Goal: Task Accomplishment & Management: Manage account settings

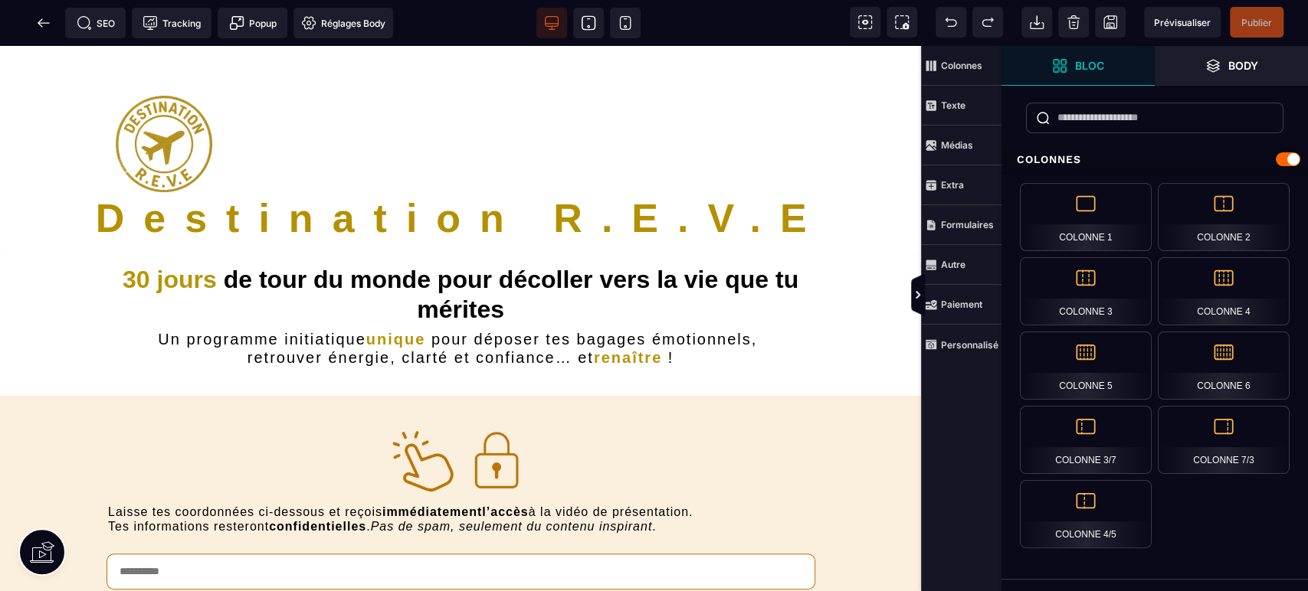
click at [866, 23] on icon at bounding box center [865, 22] width 6 height 5
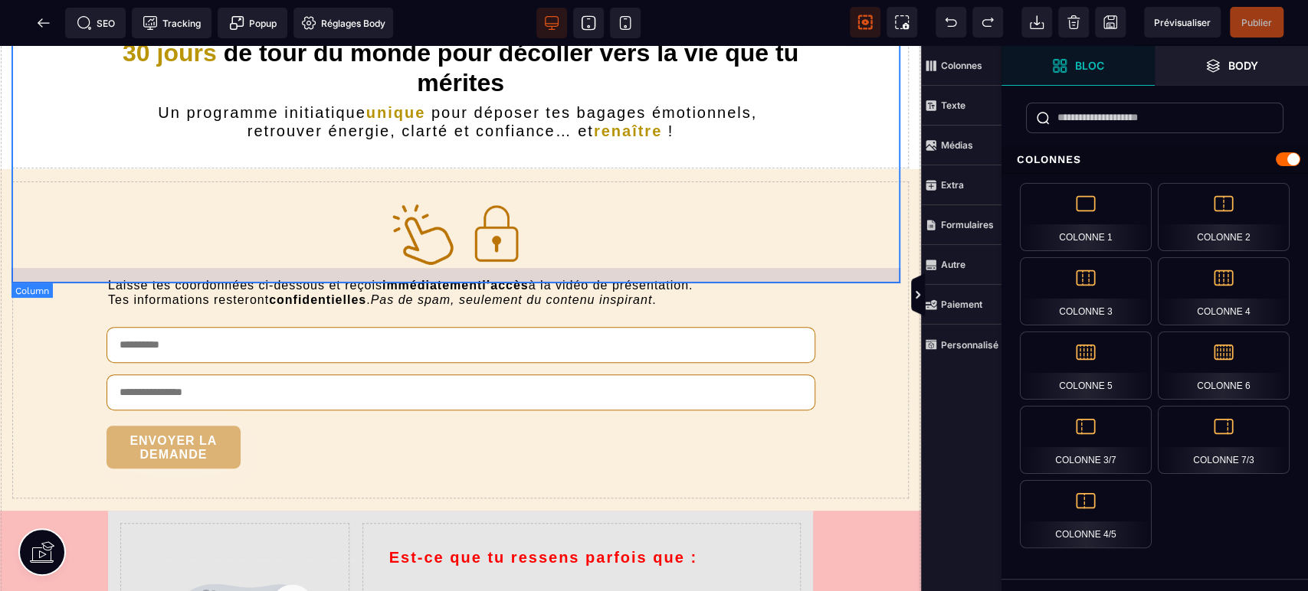
scroll to position [454, 0]
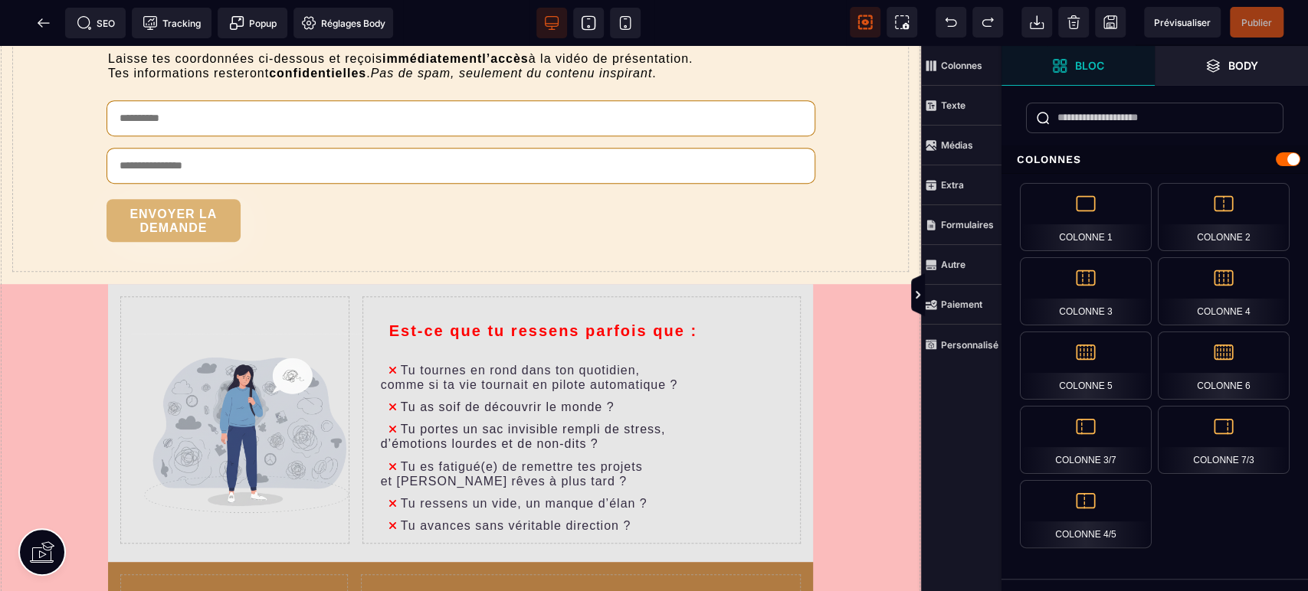
click at [1263, 64] on span "Body" at bounding box center [1231, 66] width 153 height 40
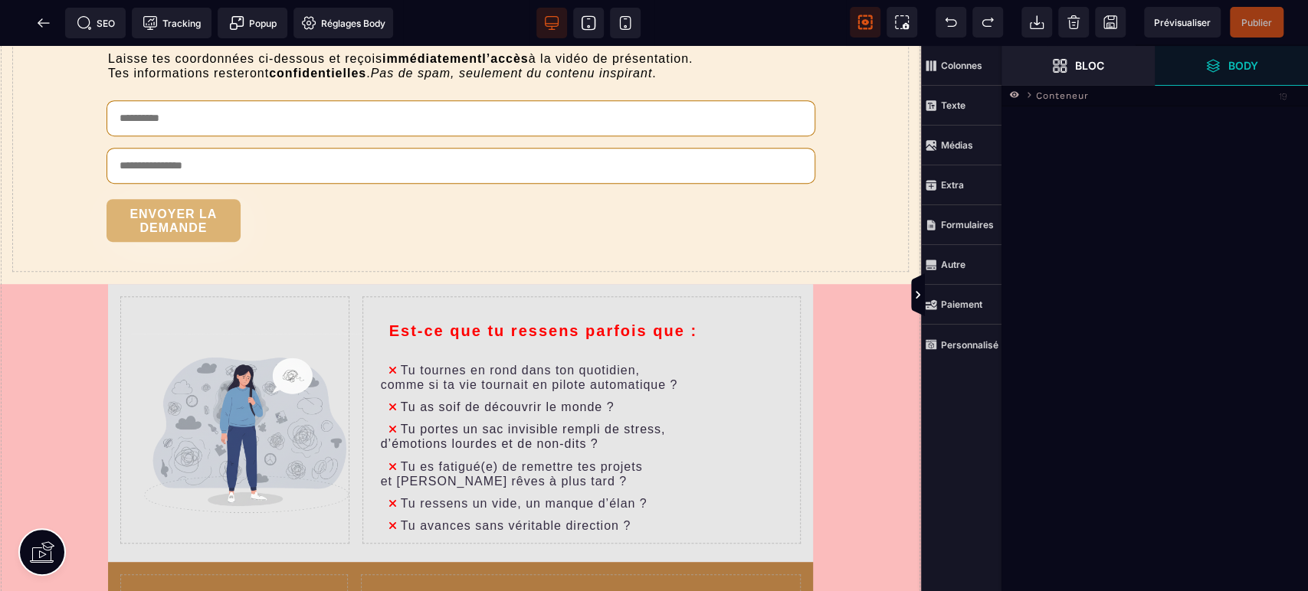
click at [1029, 94] on icon at bounding box center [1029, 95] width 4 height 6
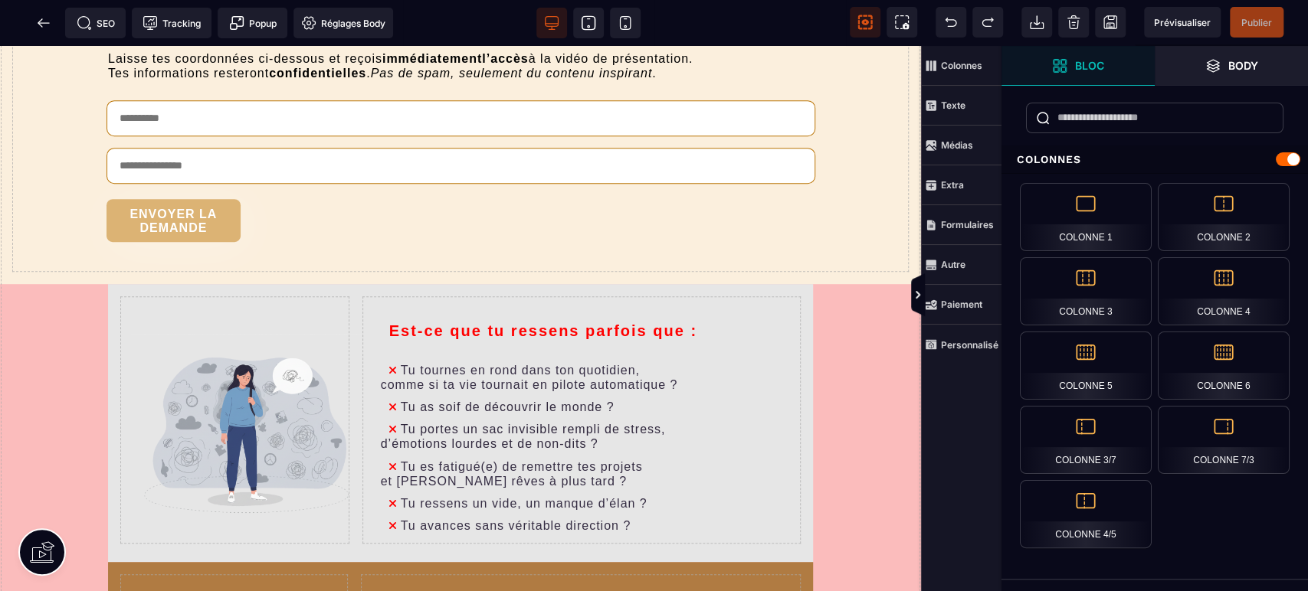
click at [1233, 74] on span "Body" at bounding box center [1231, 66] width 153 height 40
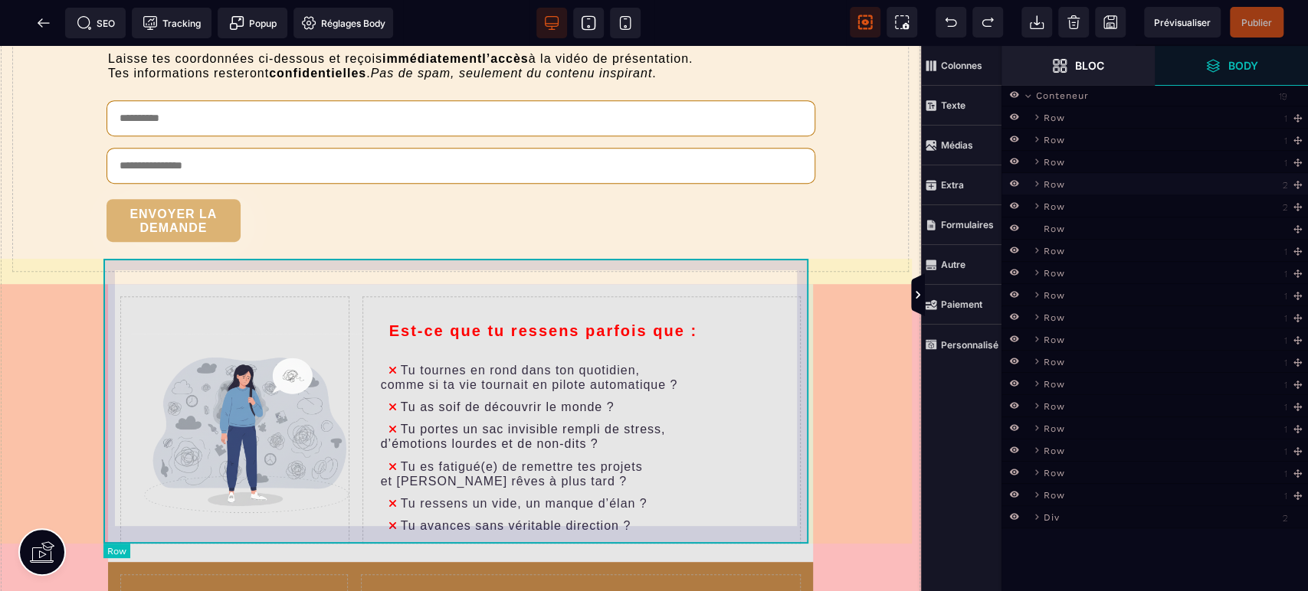
click at [1038, 182] on icon at bounding box center [1036, 184] width 11 height 11
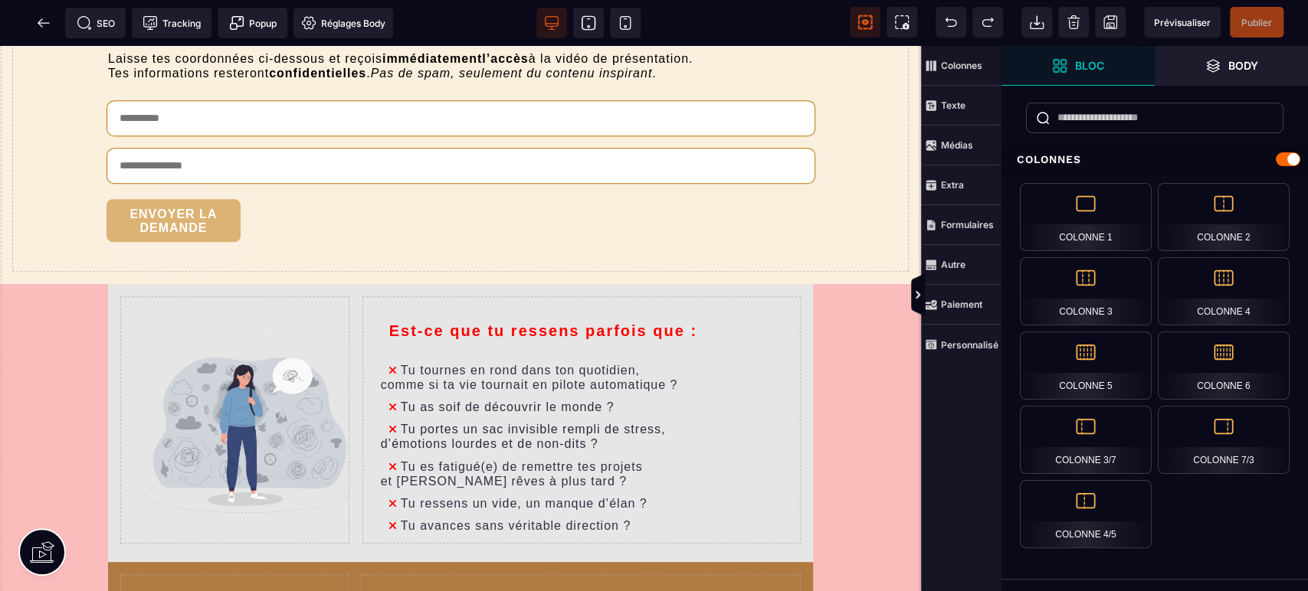
click at [1230, 77] on span "Body" at bounding box center [1231, 66] width 153 height 40
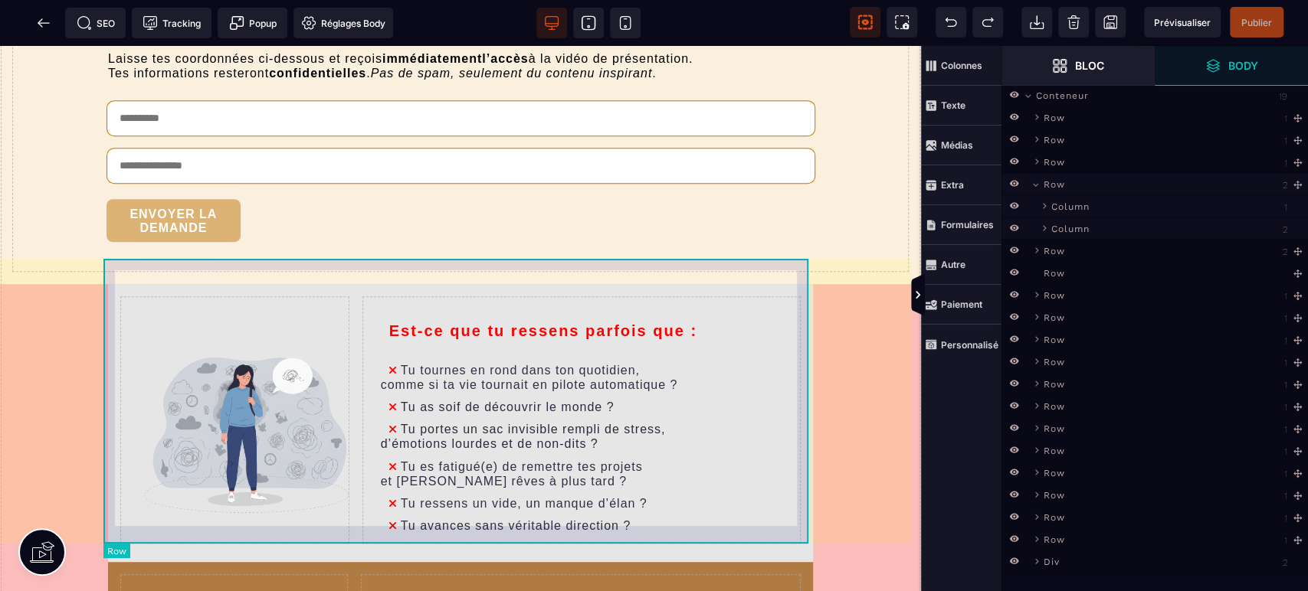
click at [1060, 187] on span "Row" at bounding box center [1053, 182] width 21 height 15
select select "**"
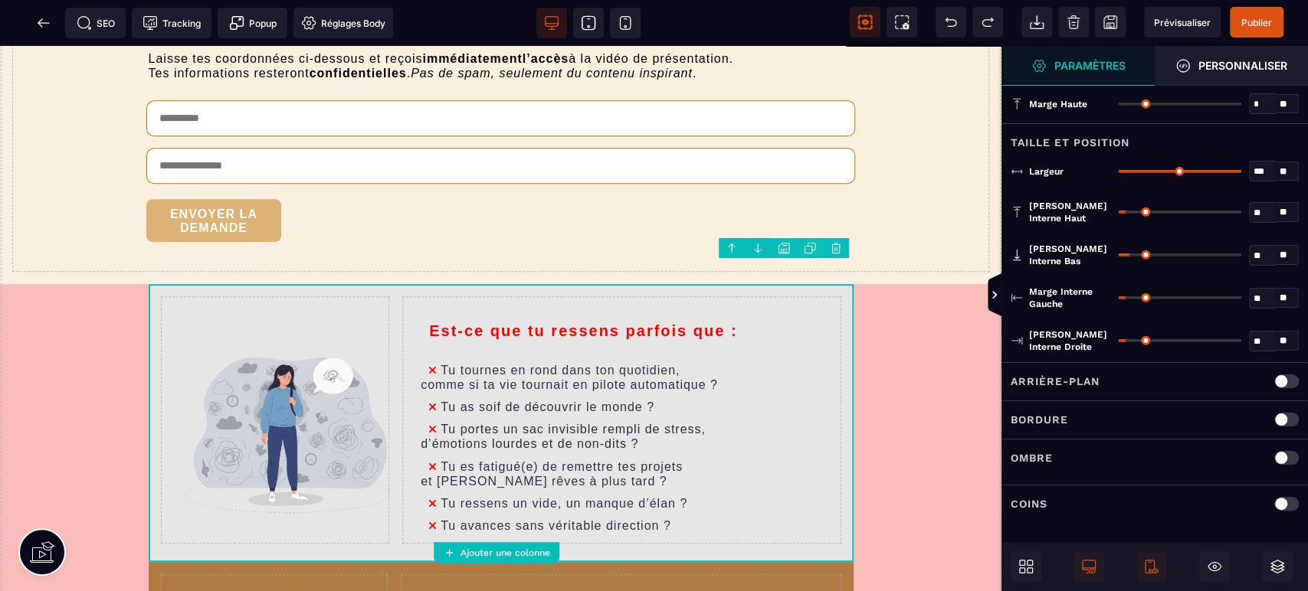
click at [588, 28] on icon at bounding box center [588, 22] width 15 height 15
type input "***"
select select "*"
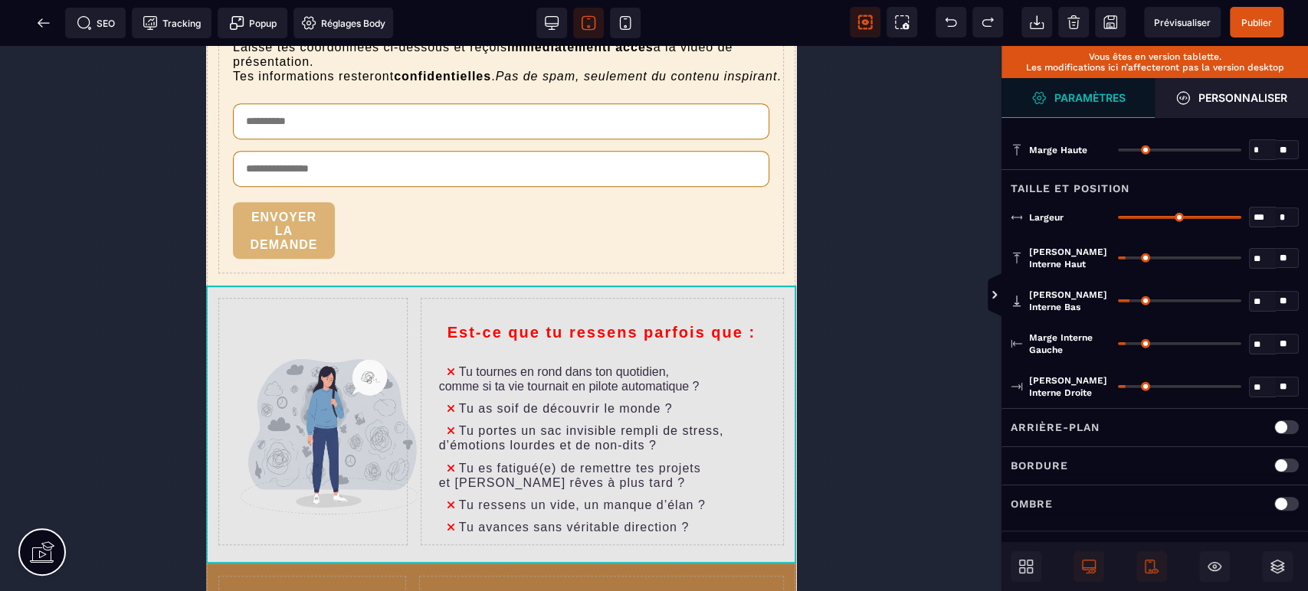
scroll to position [532, 0]
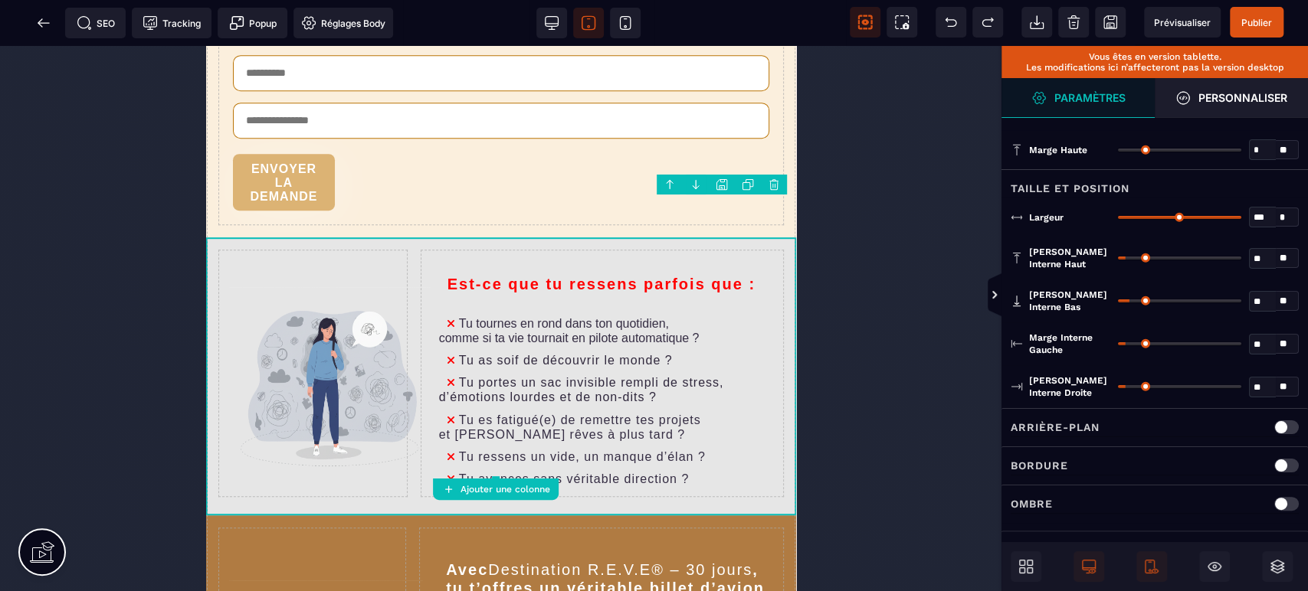
click at [628, 17] on icon at bounding box center [625, 23] width 11 height 13
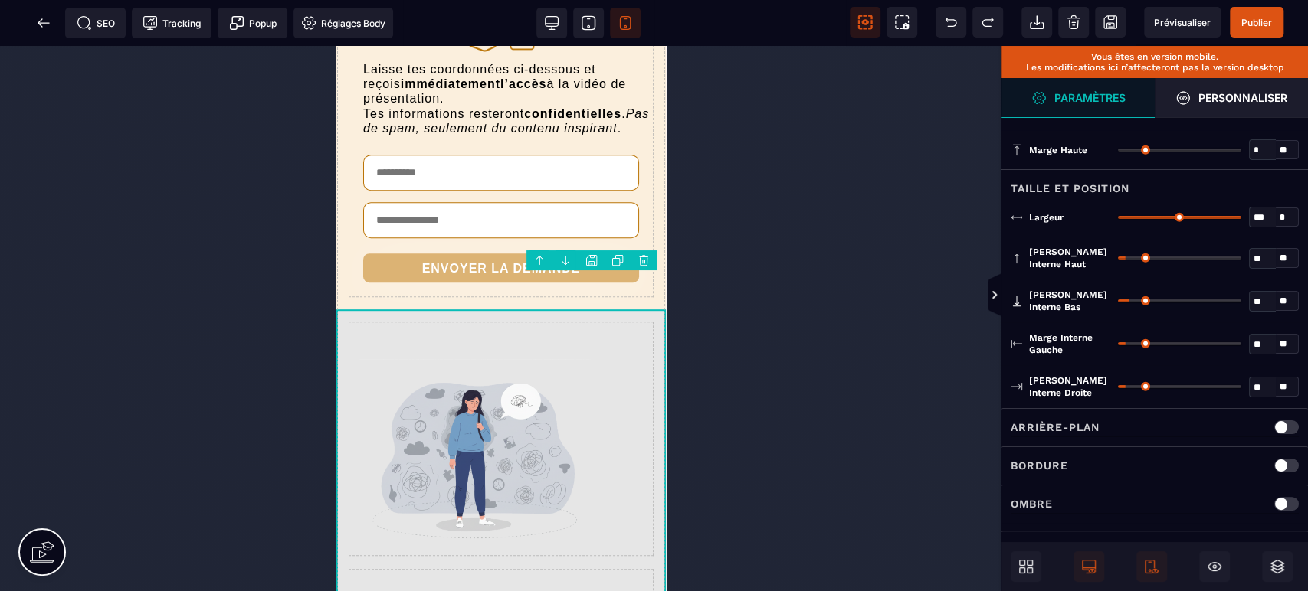
click at [587, 22] on icon at bounding box center [588, 22] width 15 height 15
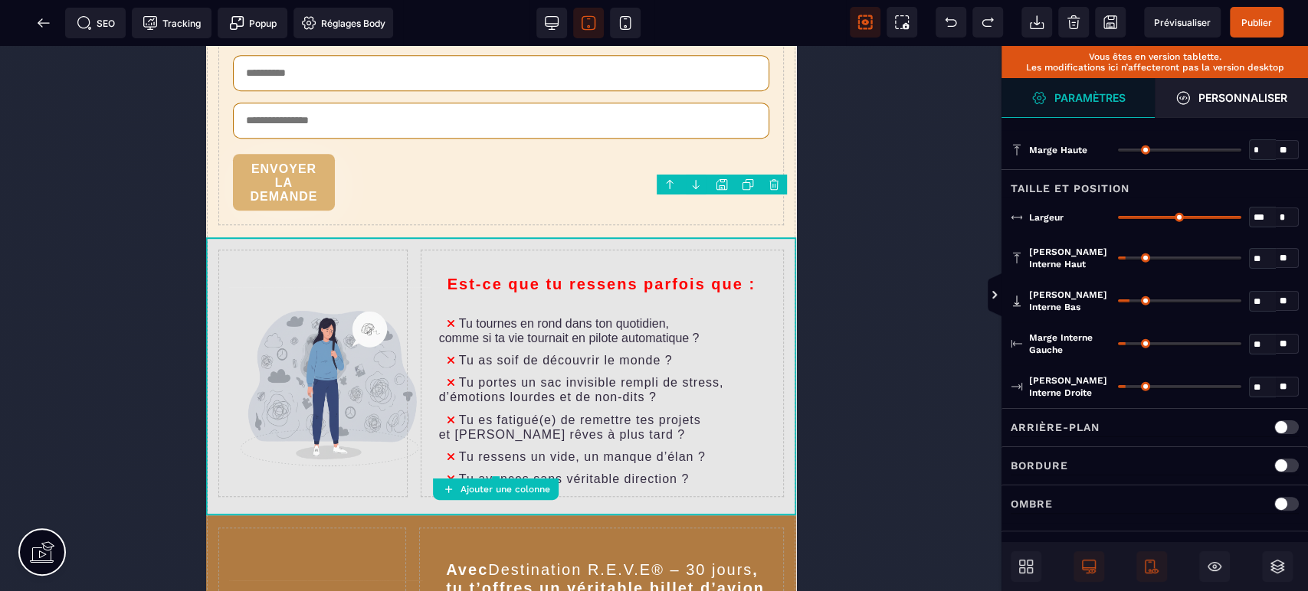
click at [1207, 99] on strong "Personnaliser" at bounding box center [1242, 97] width 89 height 11
select select "****"
select select "**"
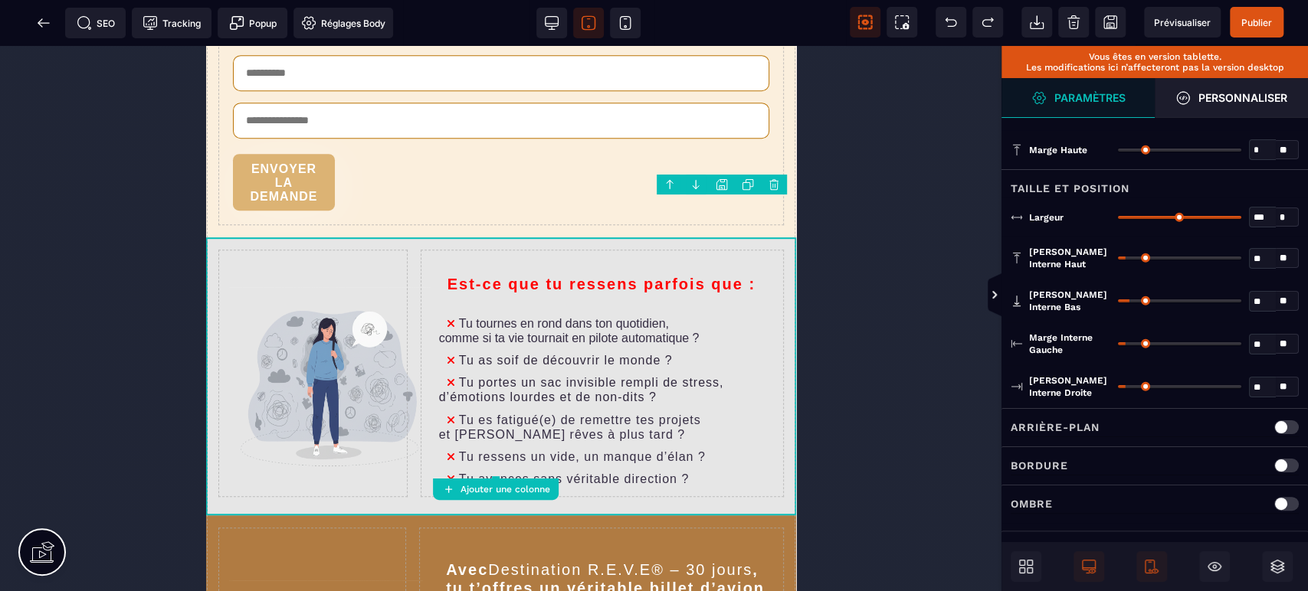
select select "**"
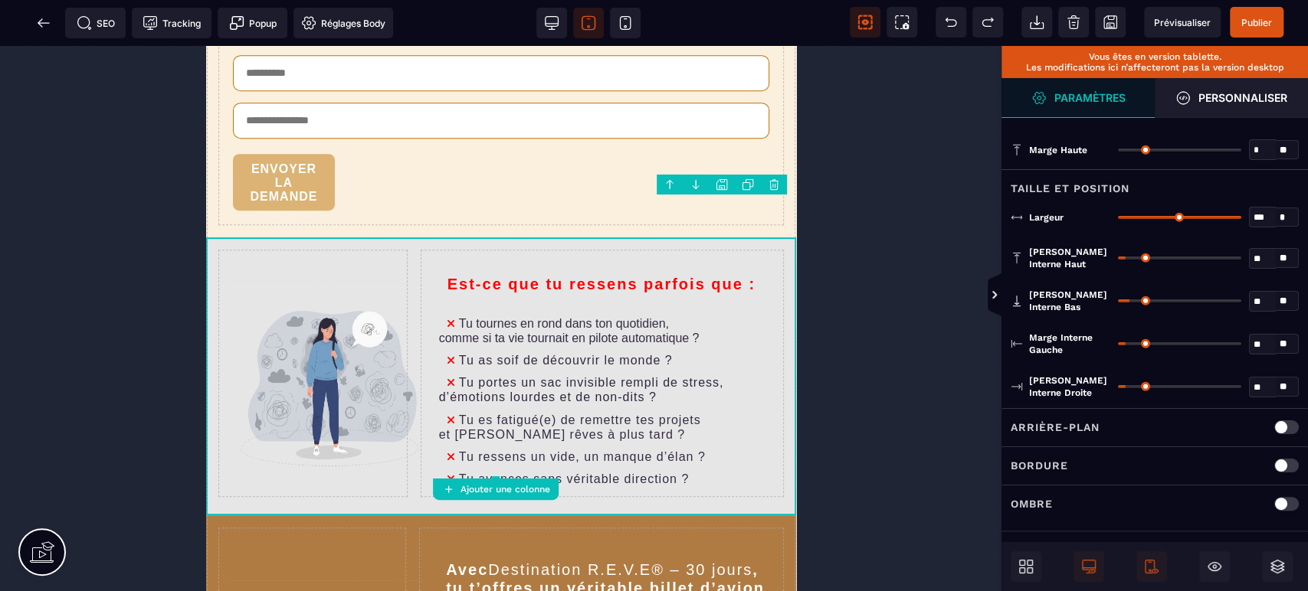
select select "**"
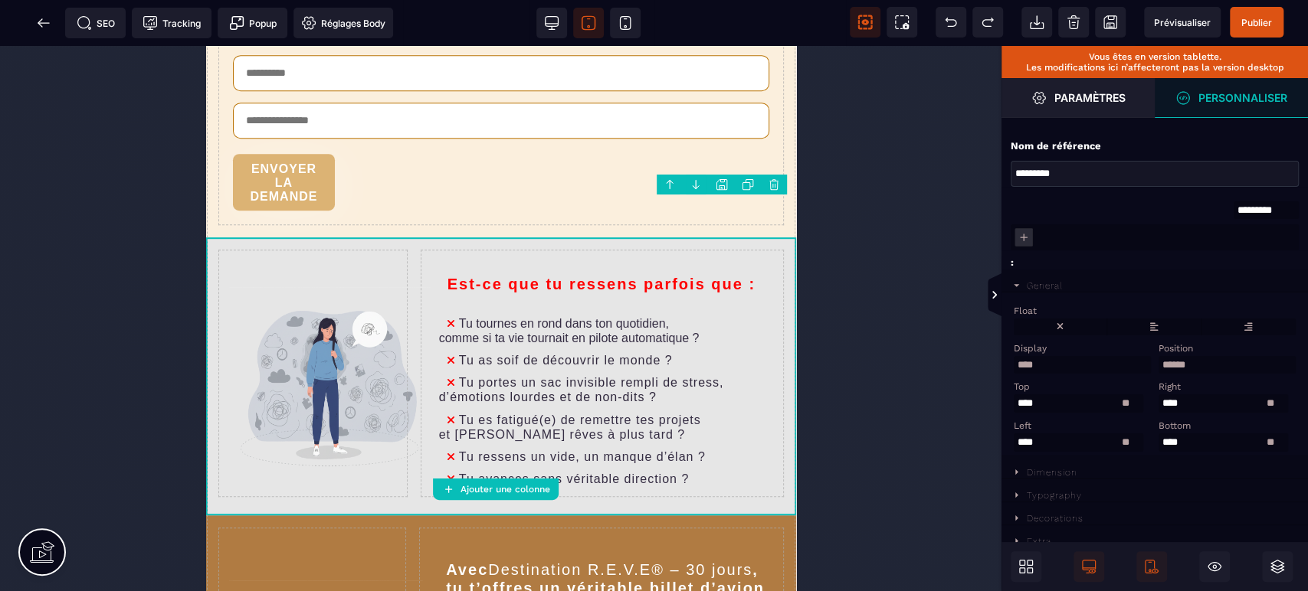
click at [1054, 480] on div "Dimension" at bounding box center [1154, 468] width 306 height 23
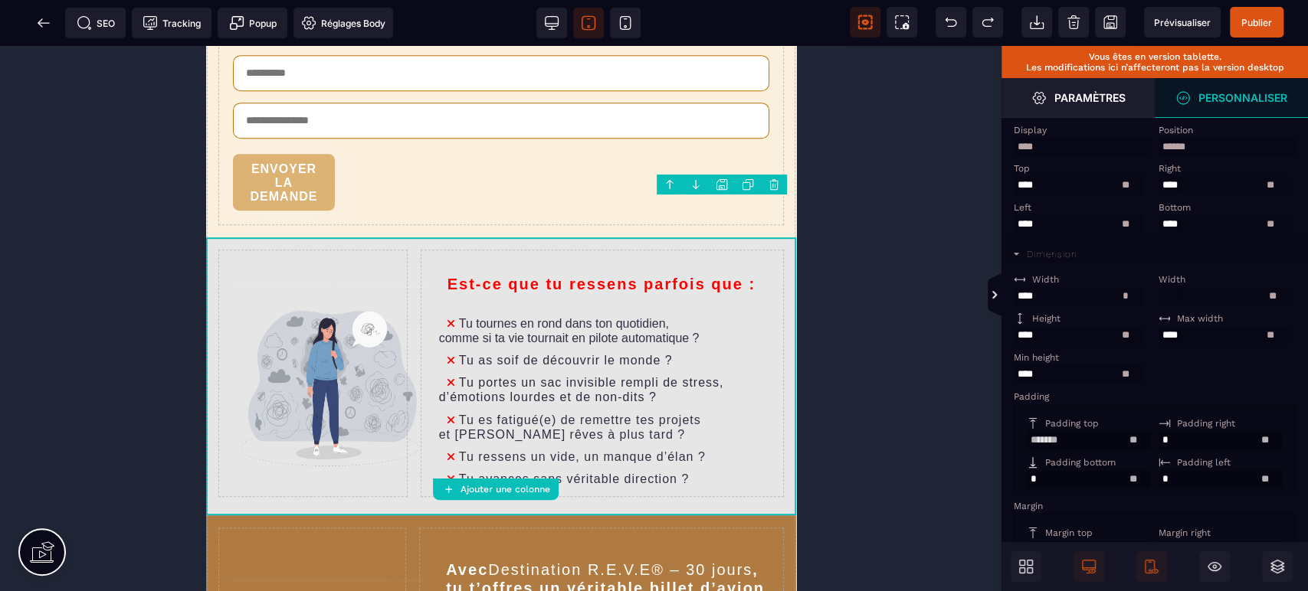
scroll to position [227, 0]
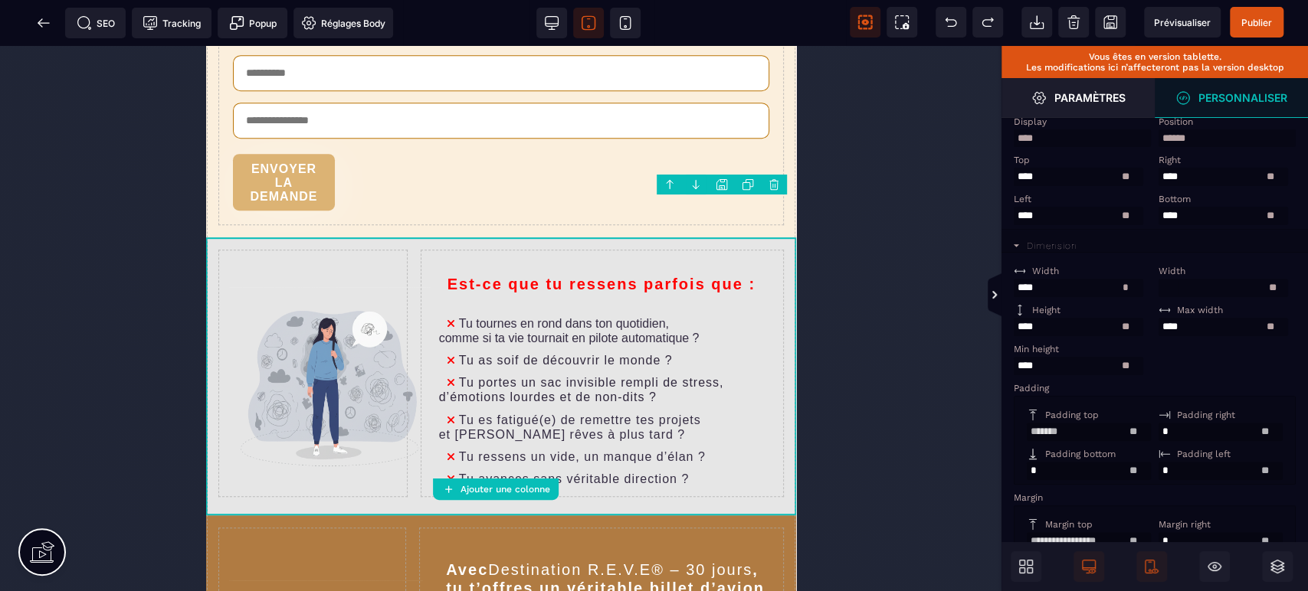
click at [1118, 101] on strong "Paramètres" at bounding box center [1089, 97] width 71 height 11
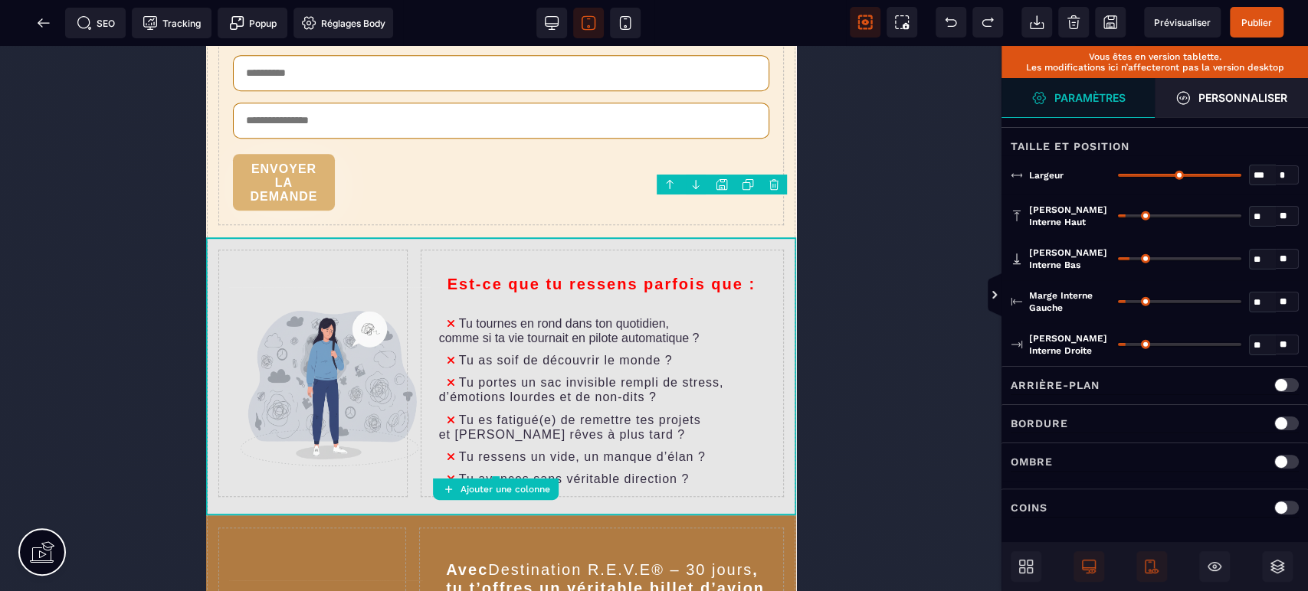
scroll to position [40, 0]
click at [1260, 95] on strong "Personnaliser" at bounding box center [1242, 97] width 89 height 11
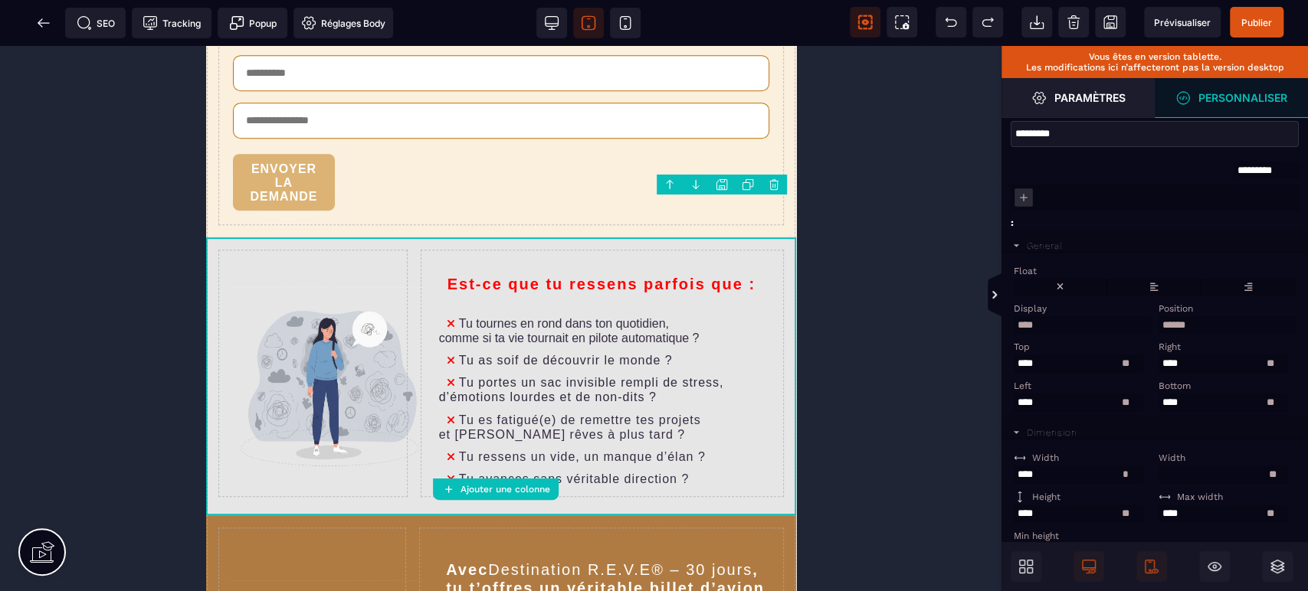
scroll to position [227, 0]
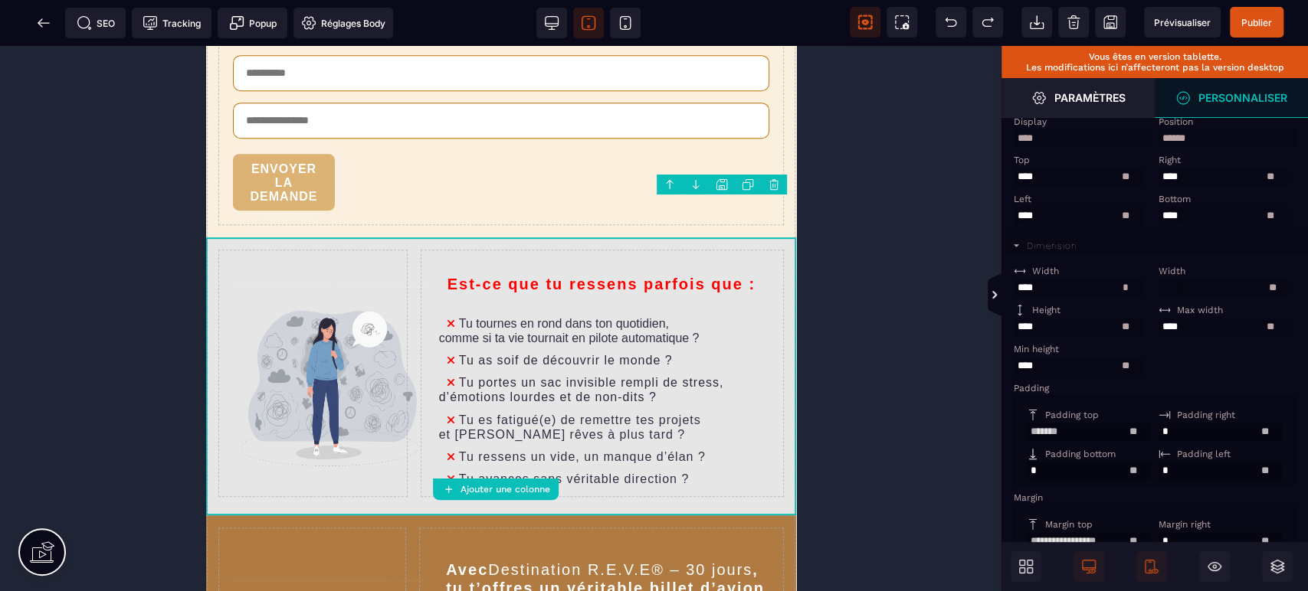
click at [33, 24] on span at bounding box center [43, 23] width 31 height 31
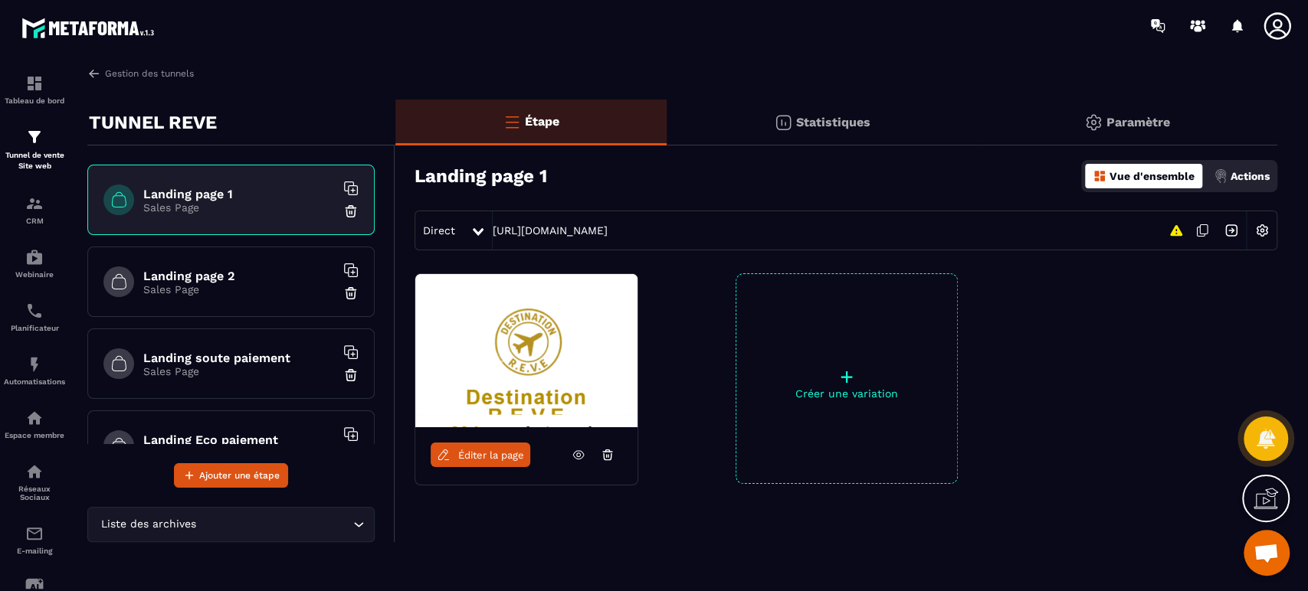
click at [24, 93] on div "Tableau de bord" at bounding box center [34, 89] width 61 height 31
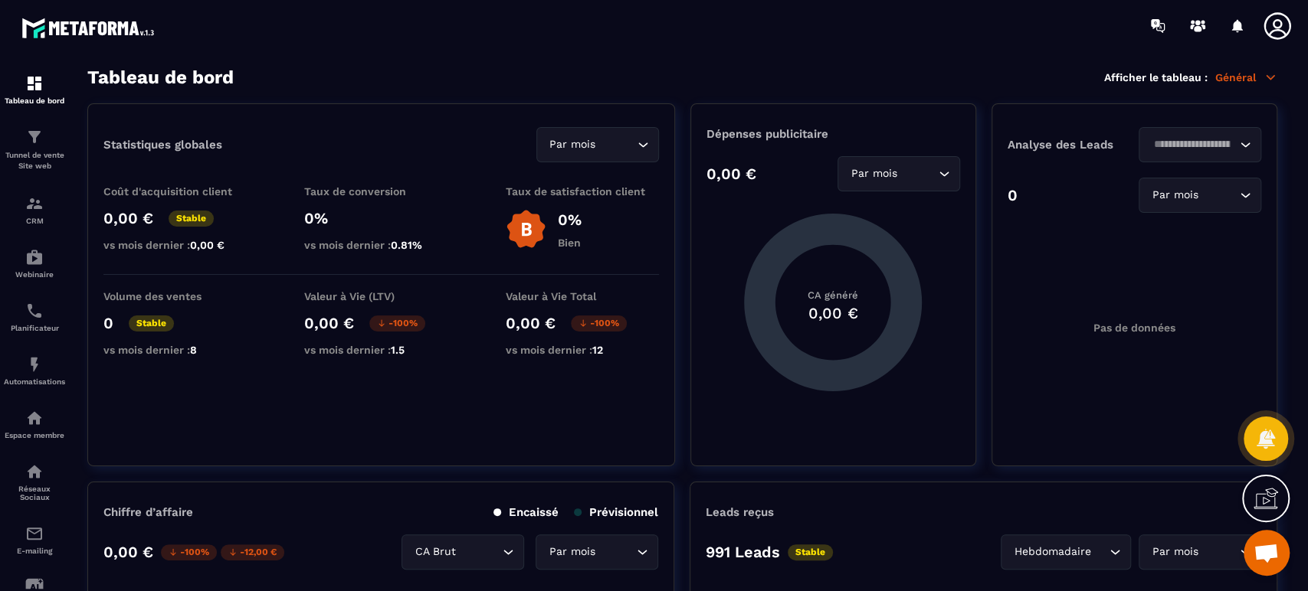
click at [0, 0] on img at bounding box center [0, 0] width 0 height 0
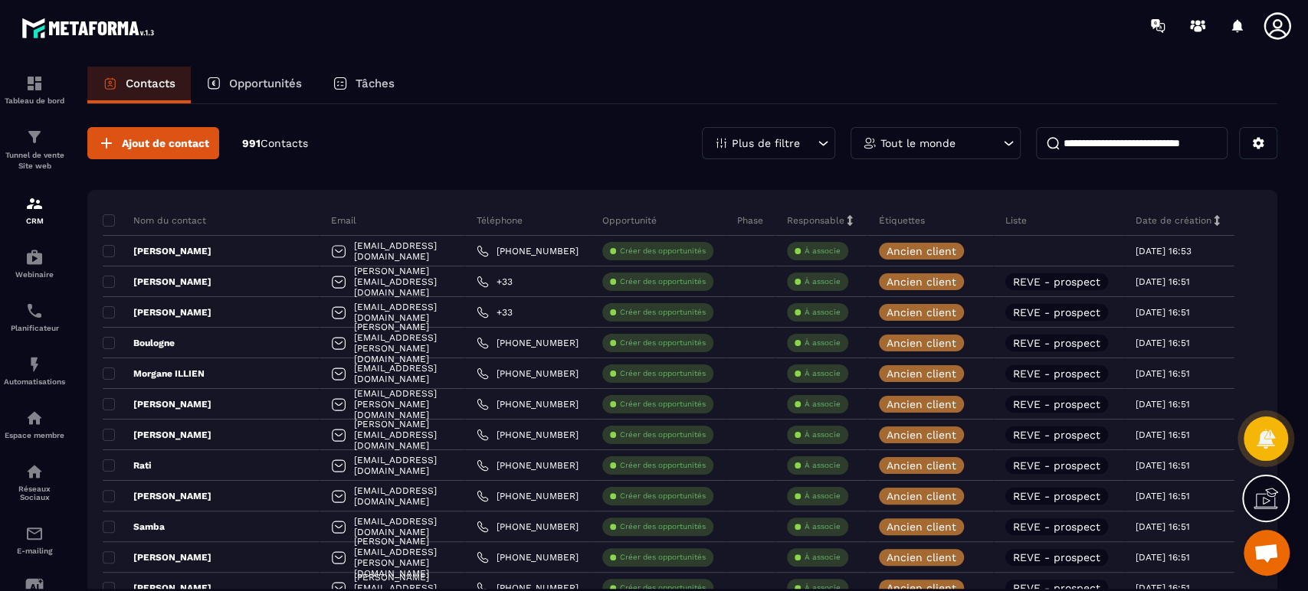
click at [108, 249] on span at bounding box center [109, 251] width 12 height 12
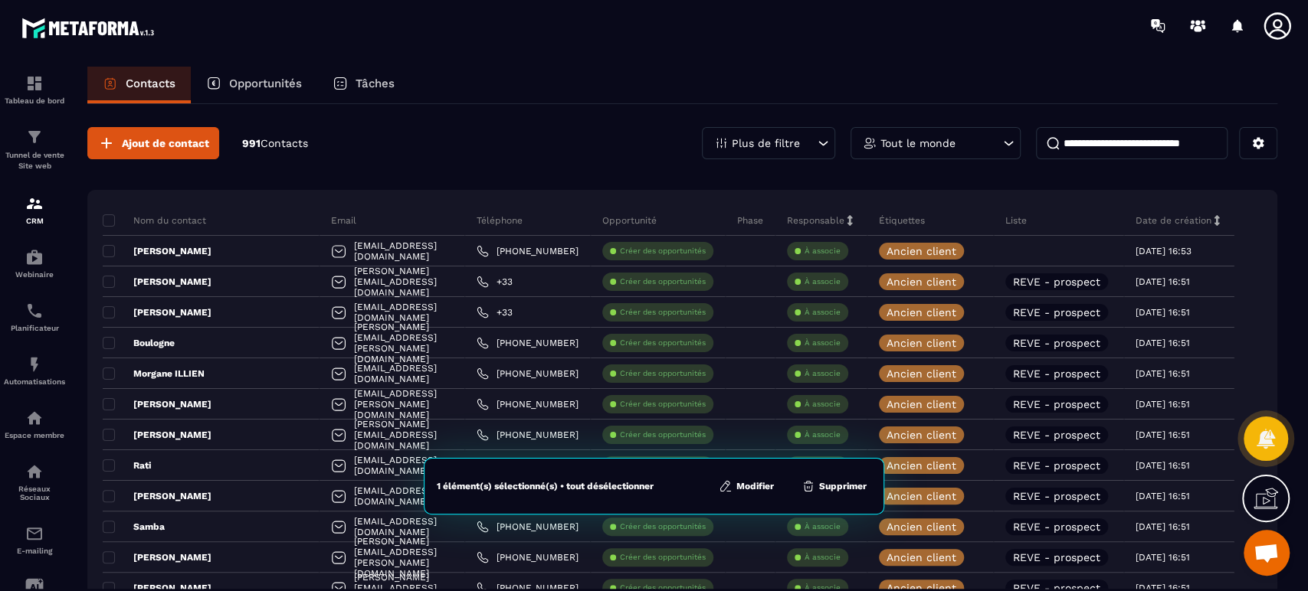
click at [758, 483] on button "Modifier" at bounding box center [746, 486] width 64 height 15
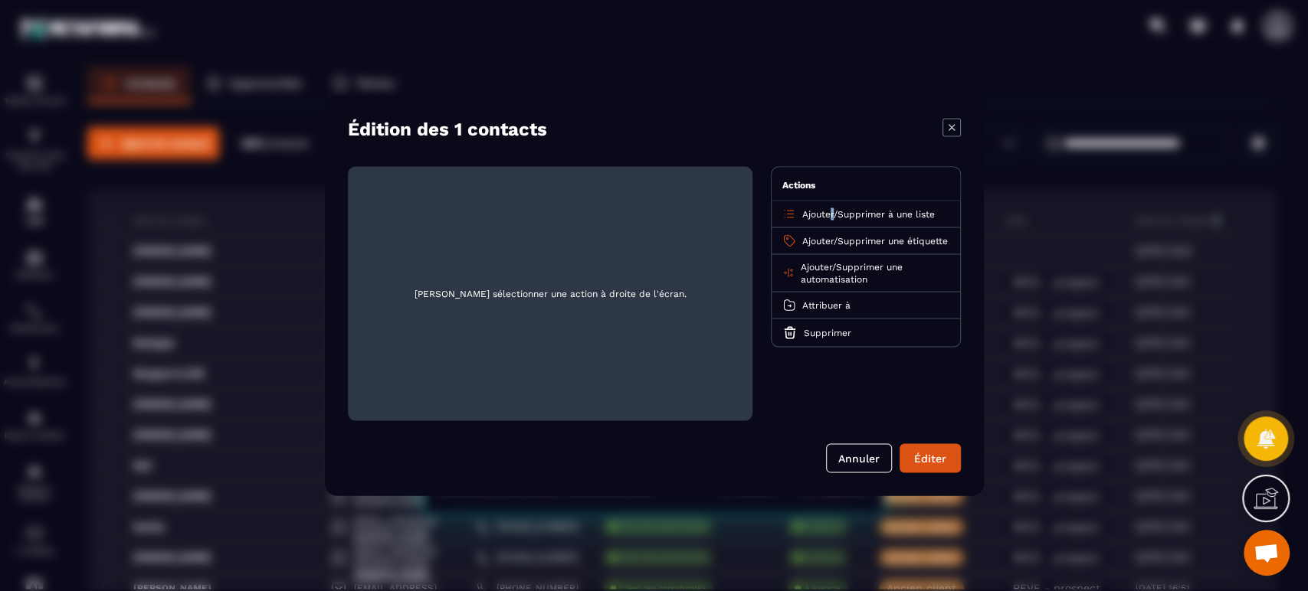
click at [832, 214] on span "Ajouter" at bounding box center [817, 214] width 31 height 11
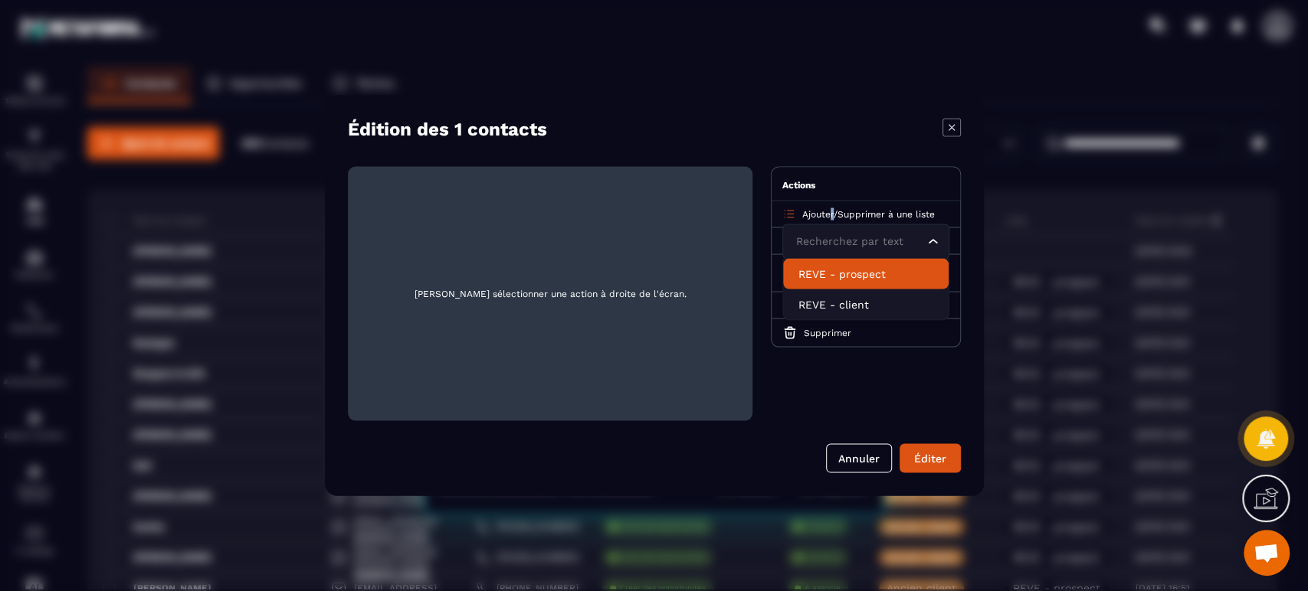
click at [815, 279] on p "REVE - prospect" at bounding box center [865, 274] width 135 height 15
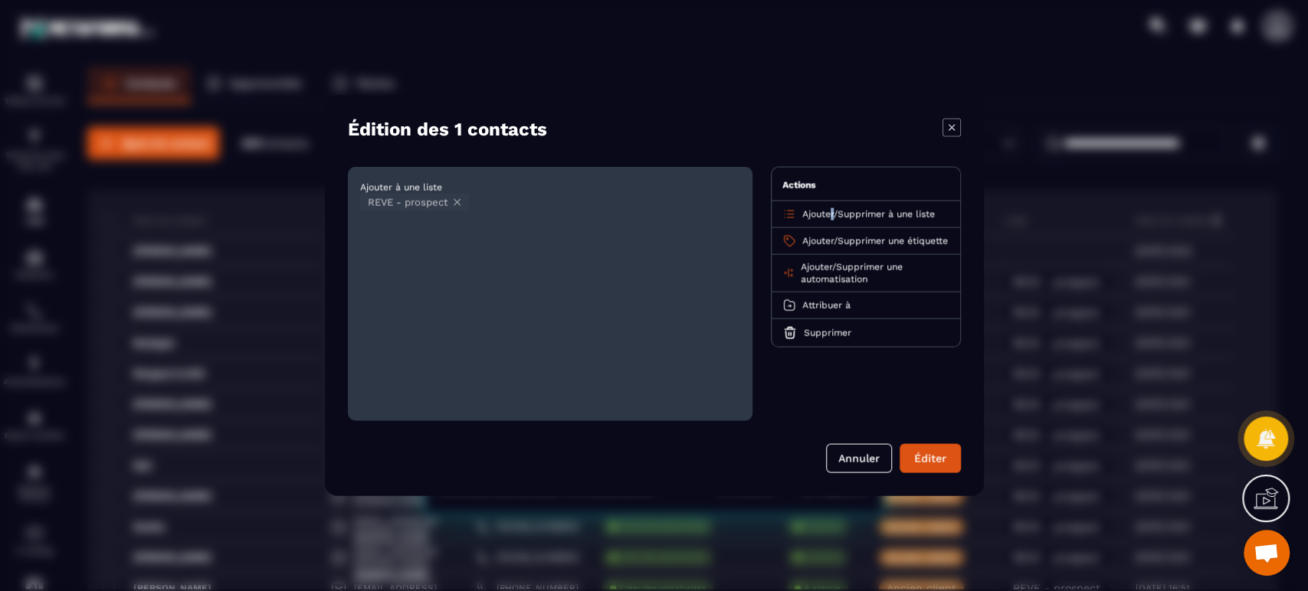
click at [925, 457] on button "Éditer" at bounding box center [929, 458] width 61 height 29
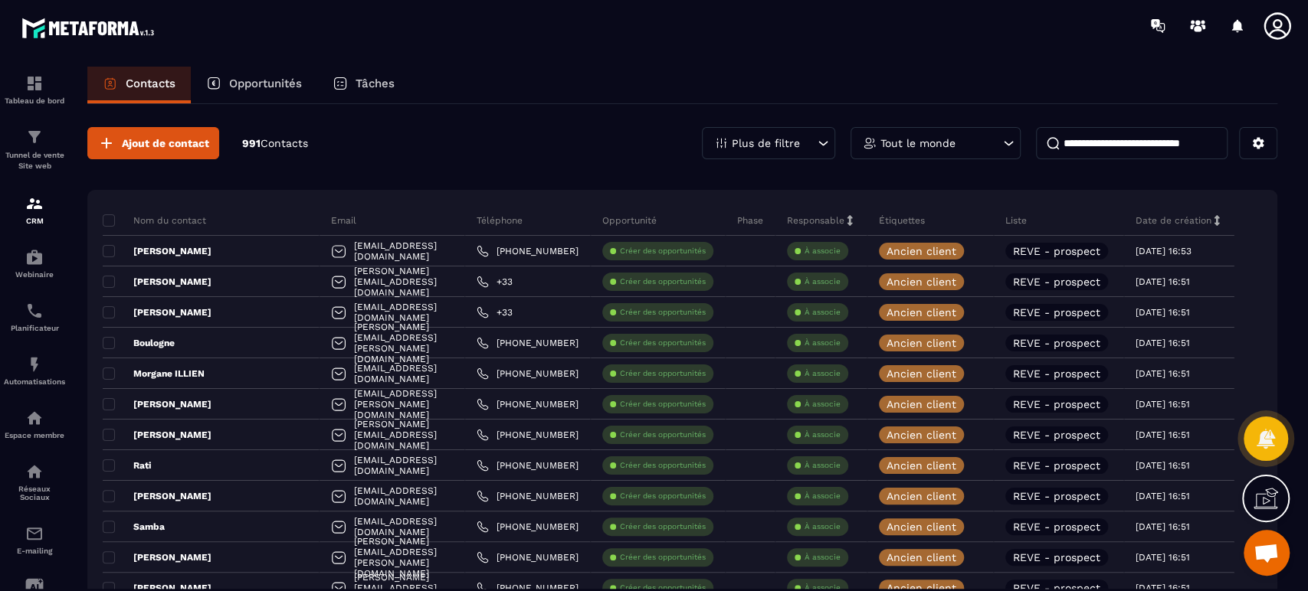
click at [355, 87] on div "Tâches" at bounding box center [363, 85] width 93 height 37
